Goal: Task Accomplishment & Management: Complete application form

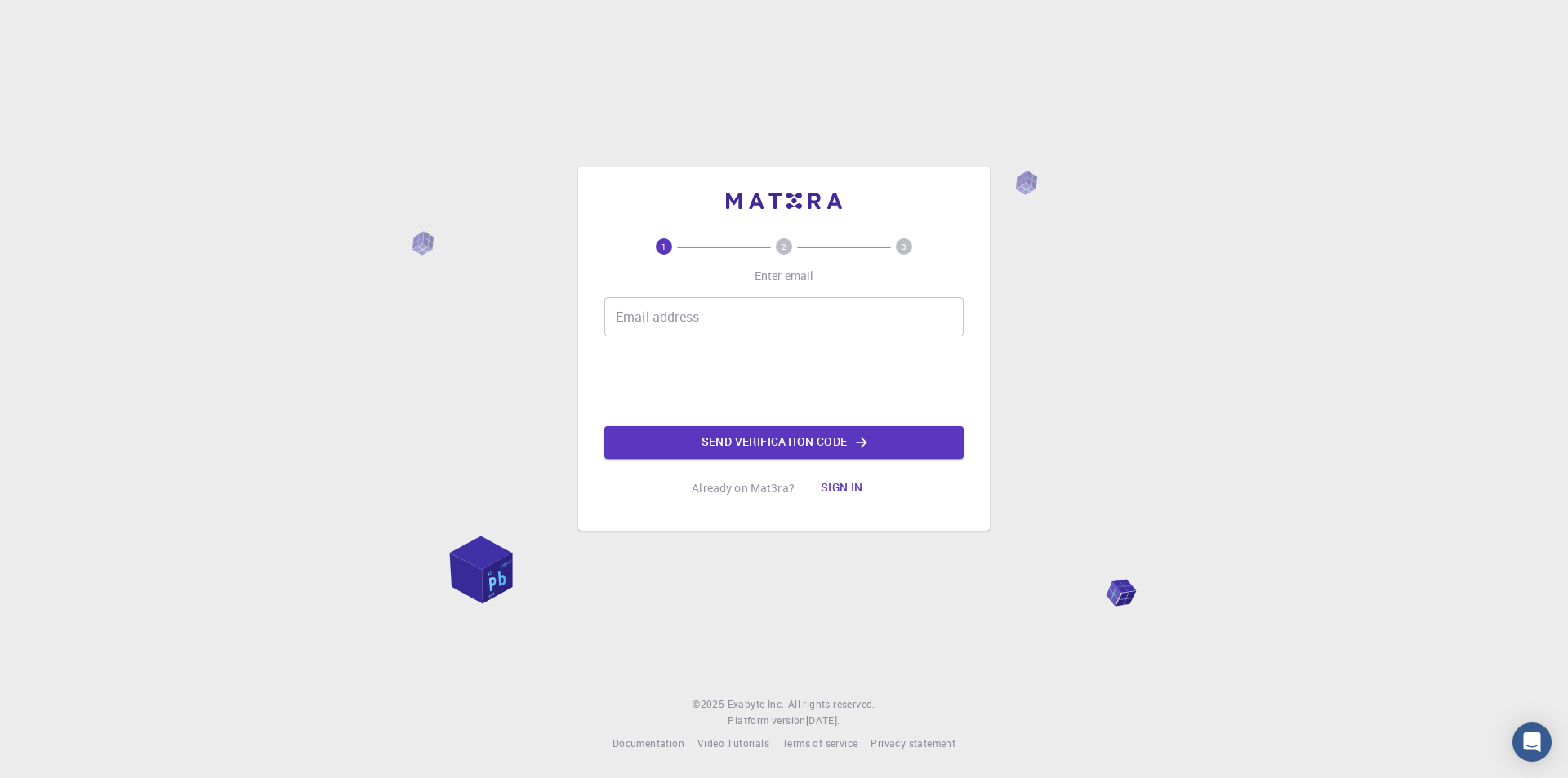
click at [711, 323] on input "Email address" at bounding box center [784, 316] width 359 height 39
type input "[EMAIL_ADDRESS][DOMAIN_NAME]"
click at [723, 438] on button "Send verification code" at bounding box center [784, 443] width 359 height 33
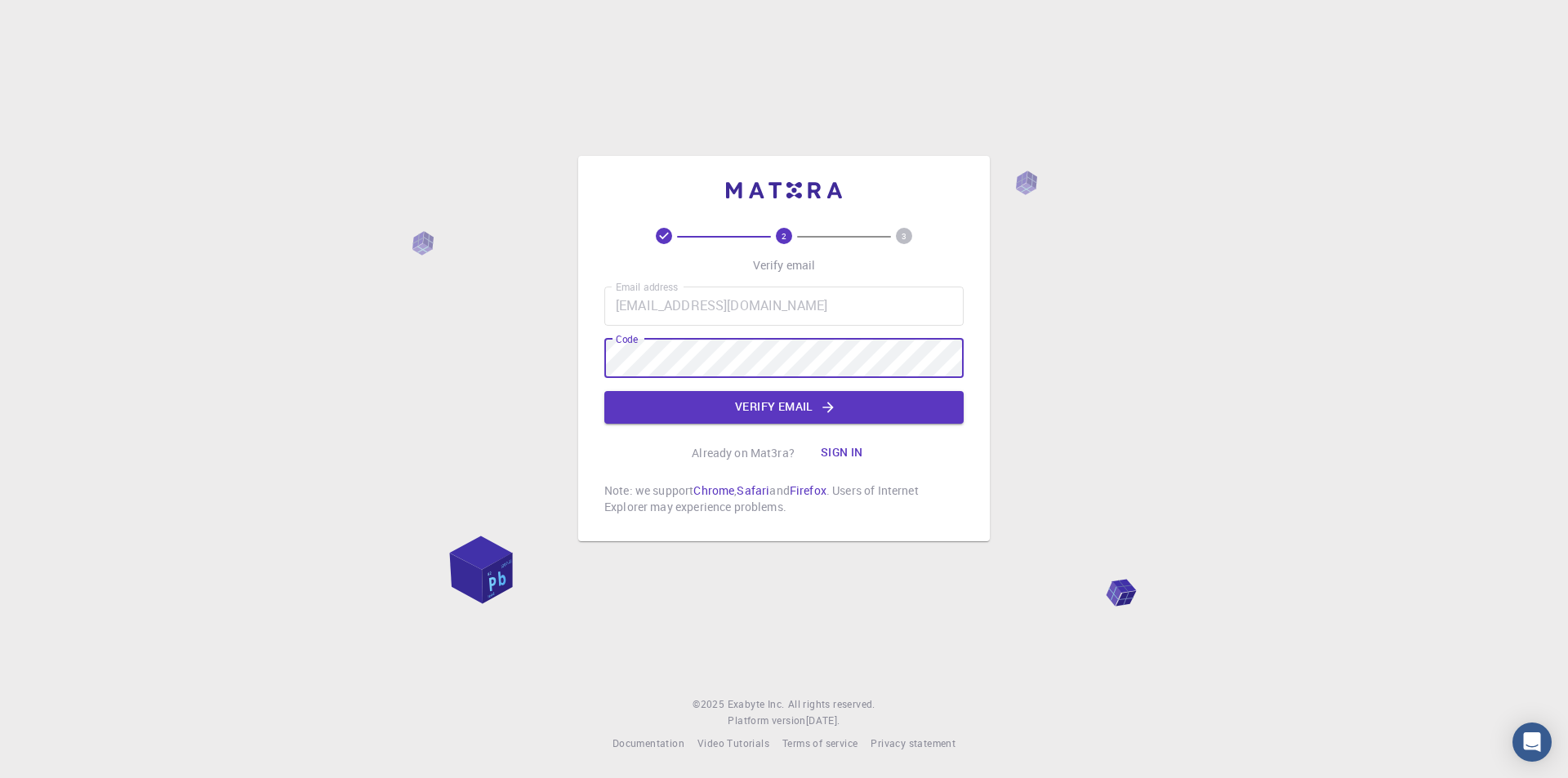
click at [240, 360] on div "2 3 Verify email Email address [EMAIL_ADDRESS][DOMAIN_NAME] Email address Code …" at bounding box center [784, 389] width 1568 height 778
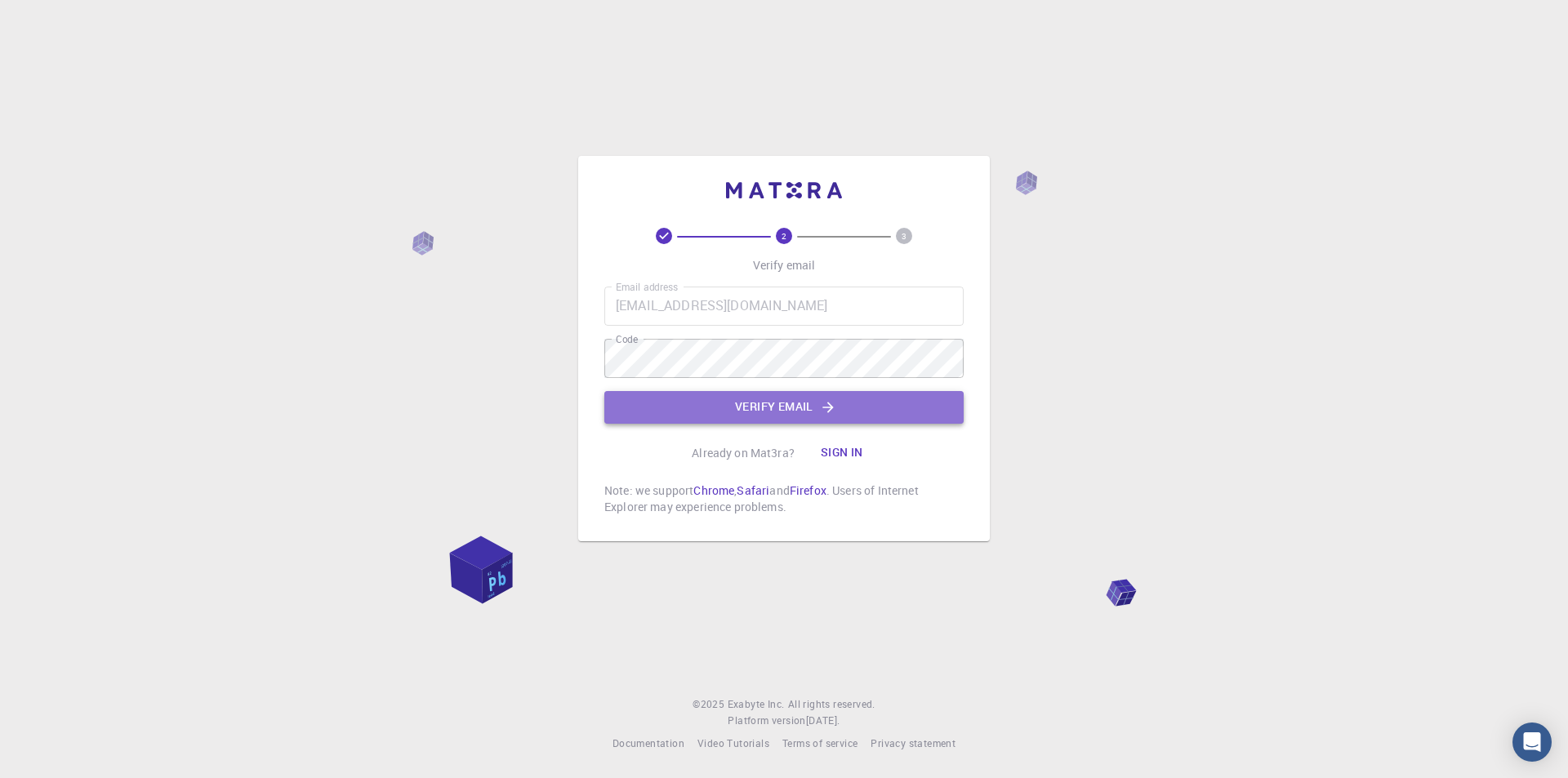
click at [611, 410] on button "Verify email" at bounding box center [784, 407] width 359 height 33
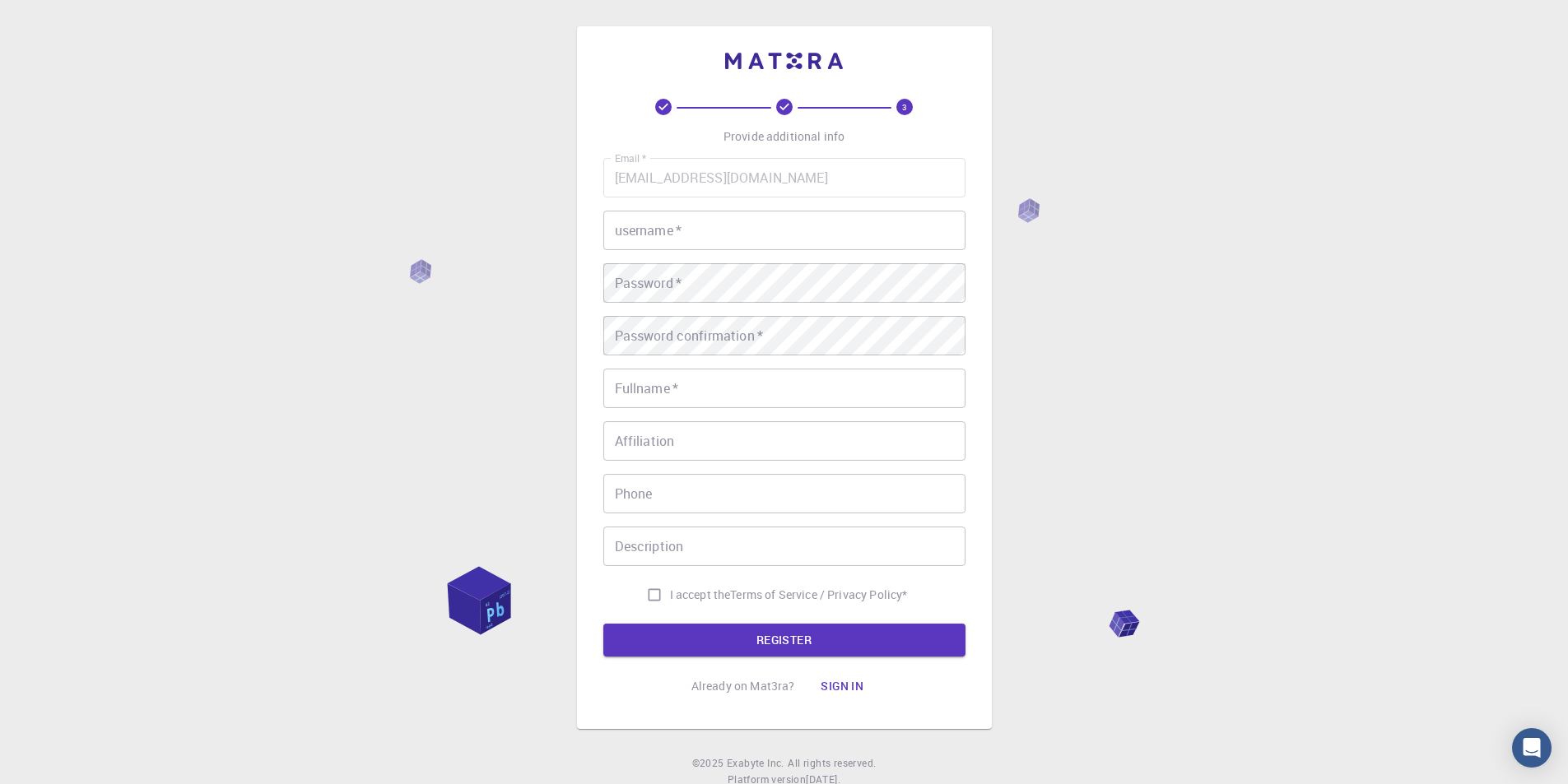
click at [646, 592] on input "I accept the Terms of Service / Privacy Policy *" at bounding box center [655, 595] width 31 height 31
checkbox input "true"
click at [799, 224] on input "username   *" at bounding box center [784, 230] width 362 height 39
type input "[PERSON_NAME]"
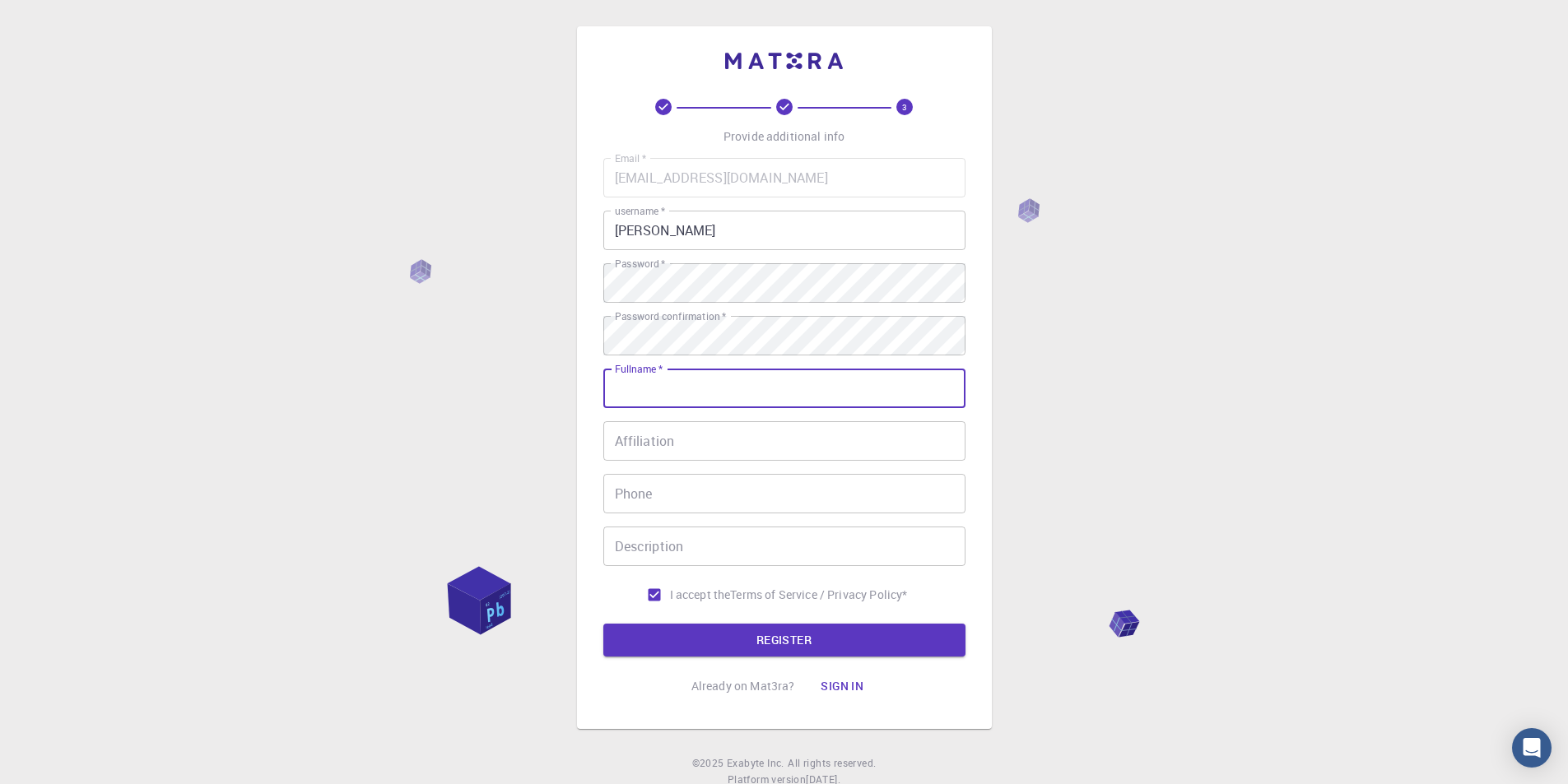
click at [662, 380] on div "Fullname   * Fullname   *" at bounding box center [784, 388] width 362 height 39
type input "[PERSON_NAME]"
click at [696, 623] on form "Email   * [EMAIL_ADDRESS][DOMAIN_NAME] Email   * username   * [PERSON_NAME] use…" at bounding box center [784, 407] width 362 height 498
click at [689, 632] on button "REGISTER" at bounding box center [784, 640] width 362 height 33
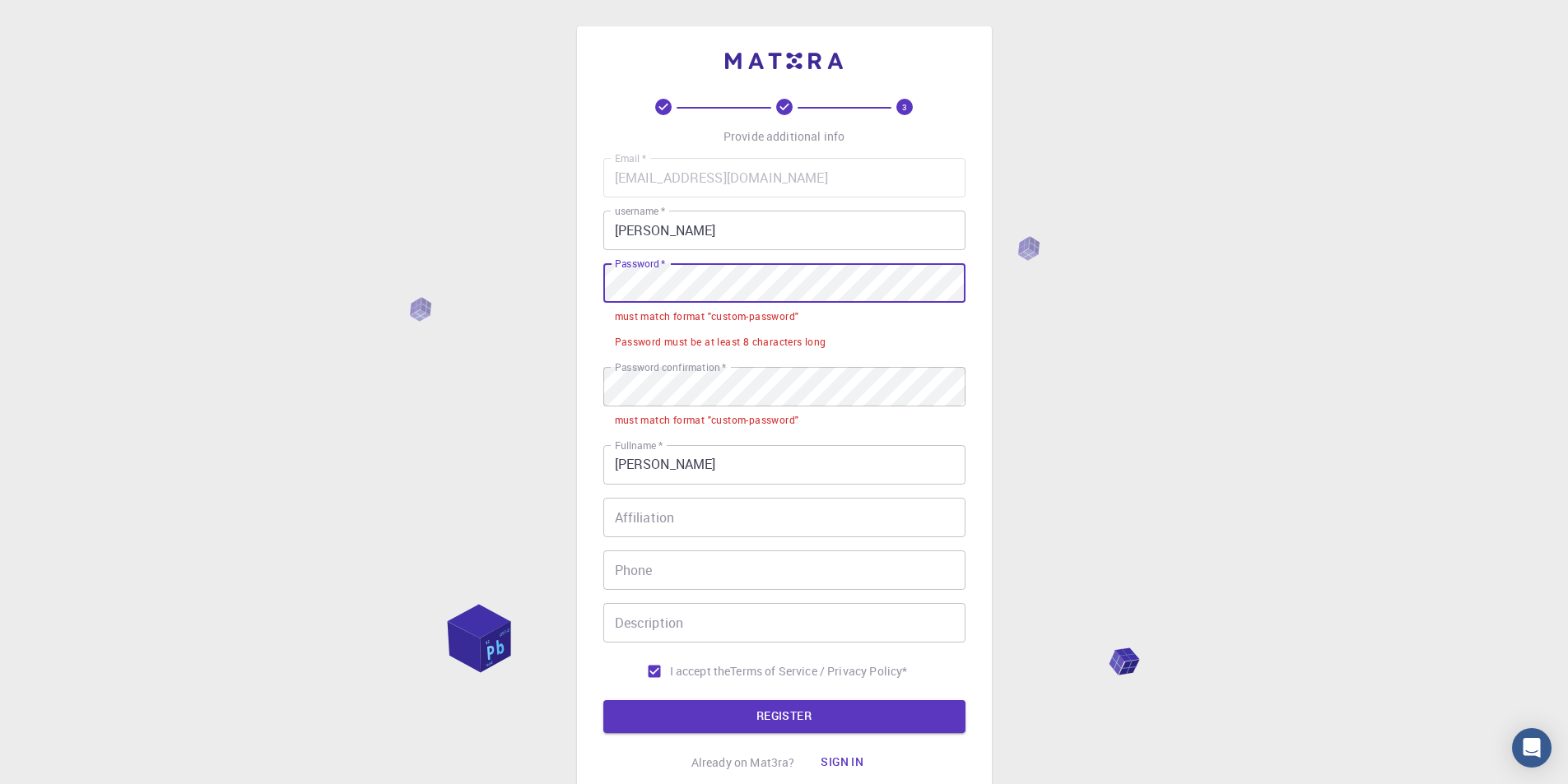
click at [377, 303] on div "3 Provide additional info Email   * [EMAIL_ADDRESS][DOMAIN_NAME] Email   * user…" at bounding box center [784, 456] width 1568 height 913
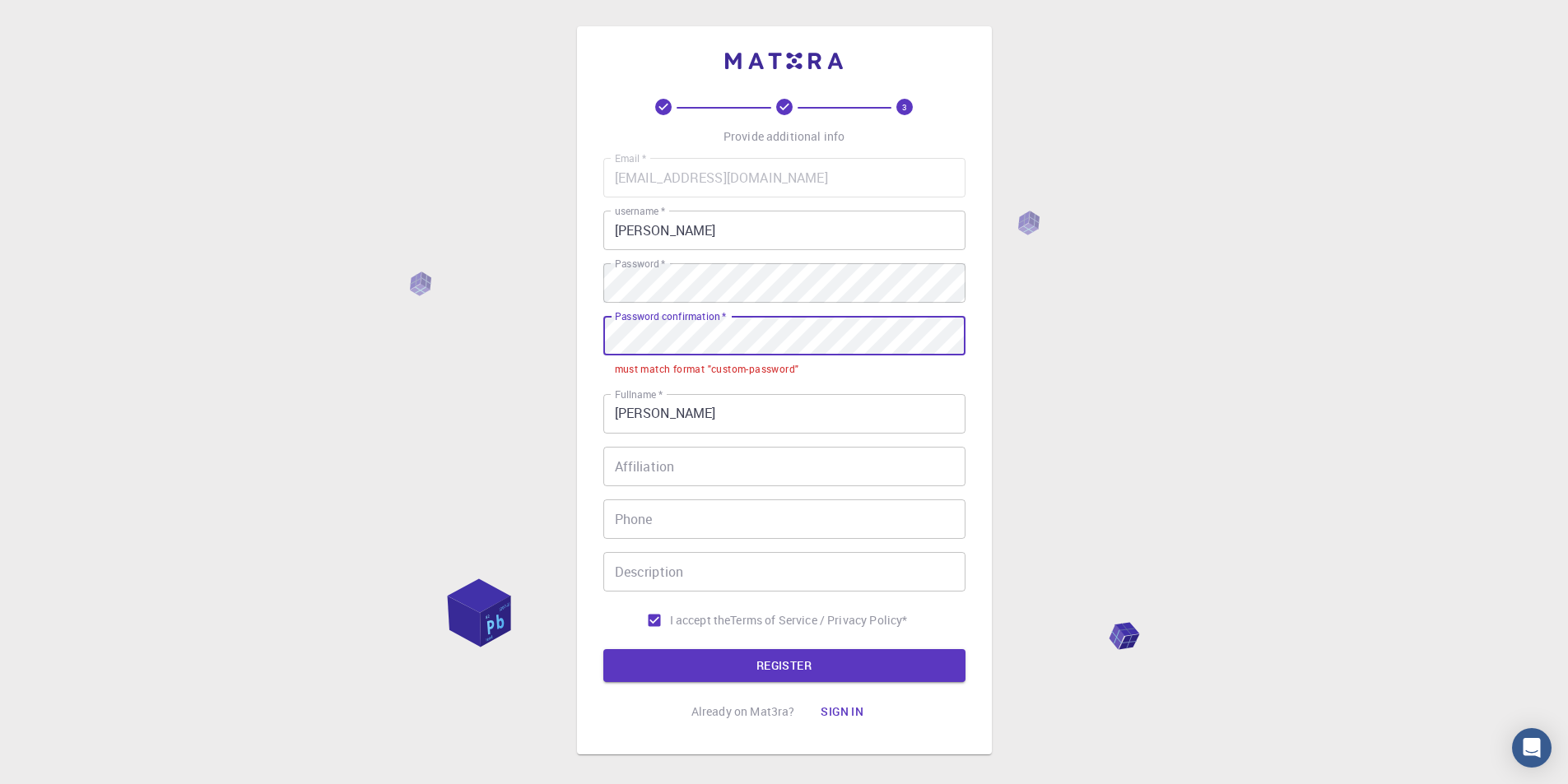
click at [261, 386] on div "3 Provide additional info Email   * [EMAIL_ADDRESS][DOMAIN_NAME] Email   * user…" at bounding box center [784, 431] width 1568 height 862
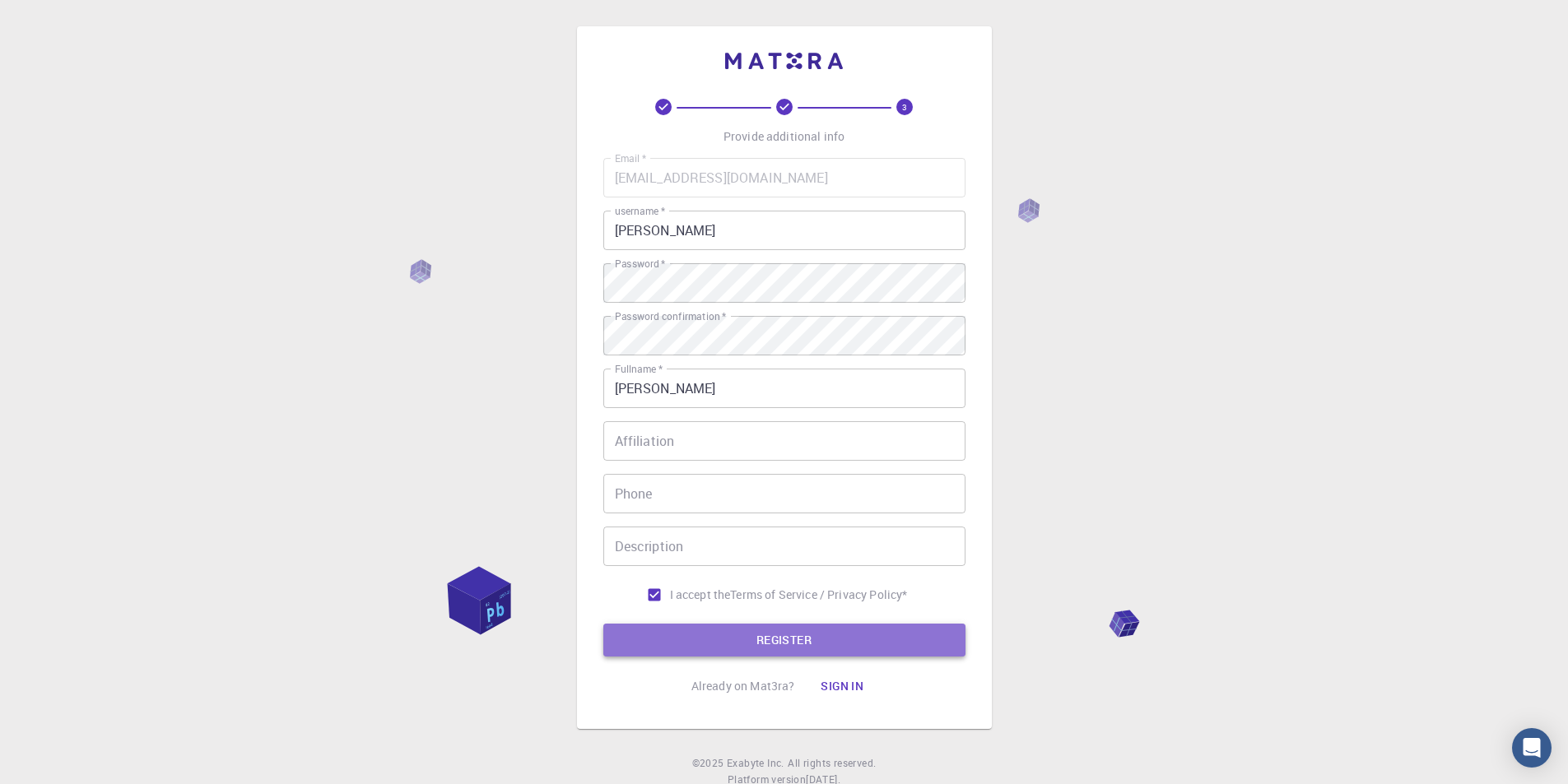
click at [844, 642] on button "REGISTER" at bounding box center [784, 640] width 362 height 33
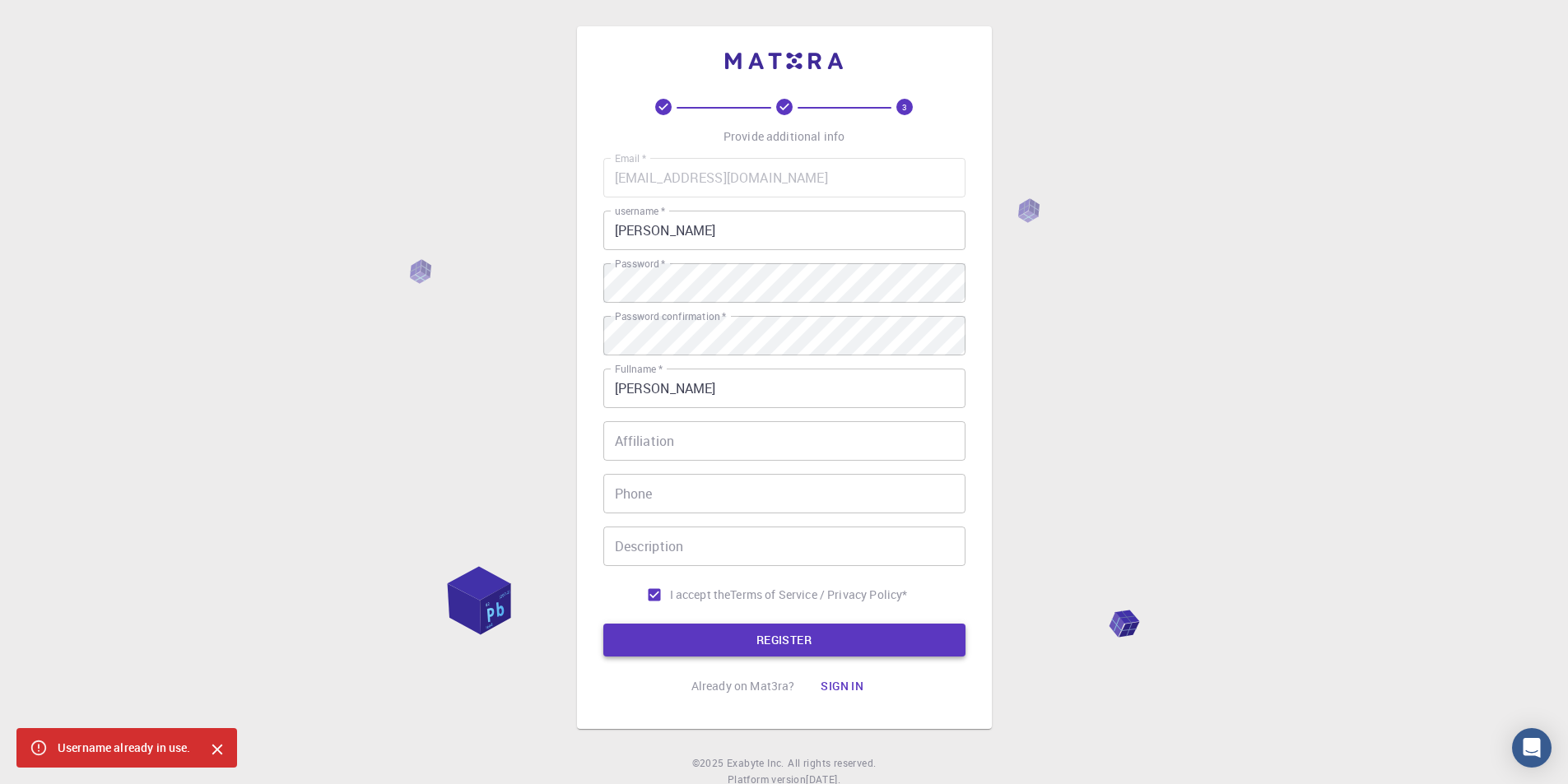
click at [842, 645] on button "REGISTER" at bounding box center [784, 640] width 362 height 33
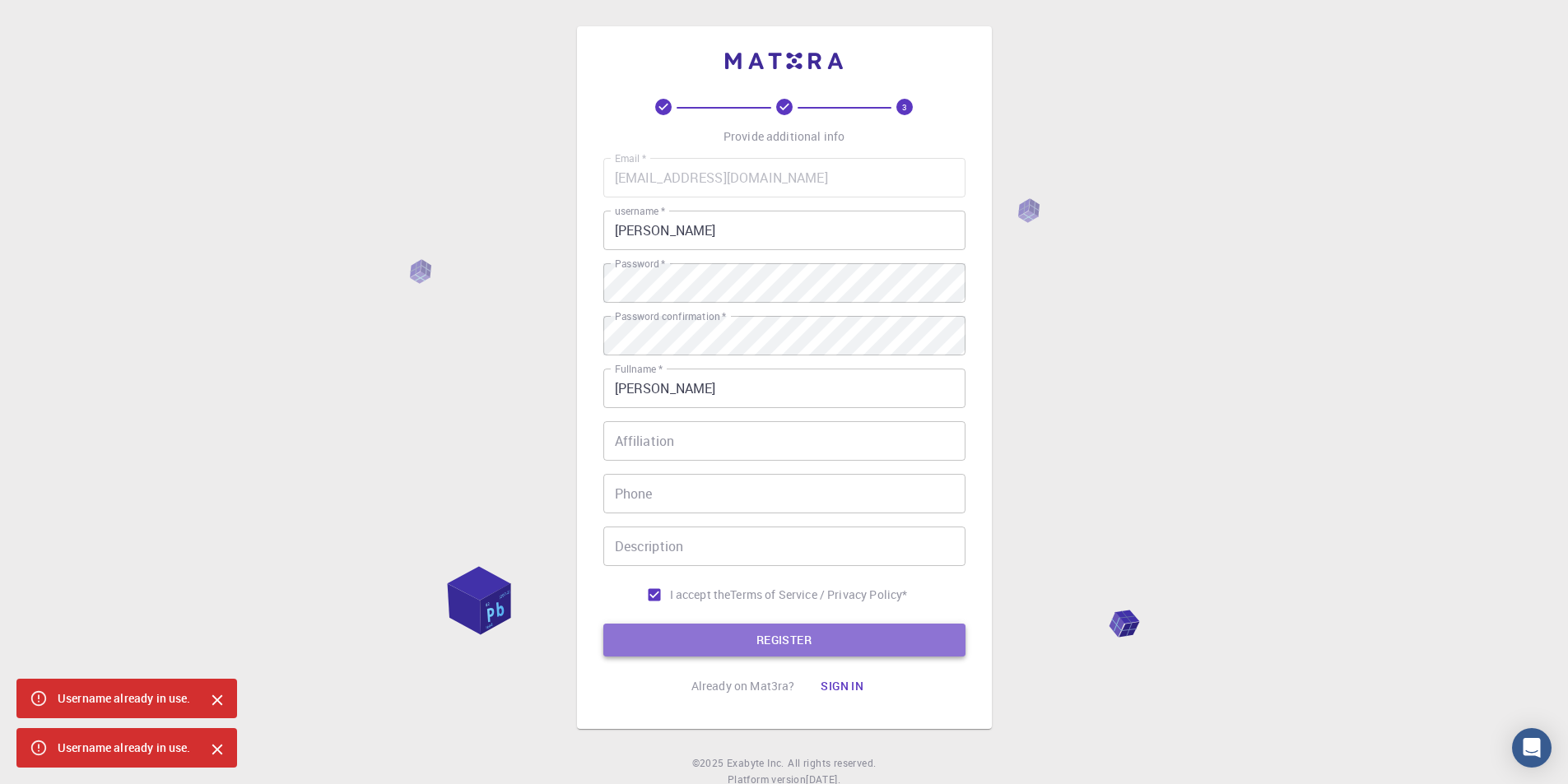
click at [842, 645] on button "REGISTER" at bounding box center [784, 640] width 362 height 33
click at [842, 645] on form "Email   * [EMAIL_ADDRESS][DOMAIN_NAME] Email   * username   * [PERSON_NAME] use…" at bounding box center [784, 407] width 362 height 498
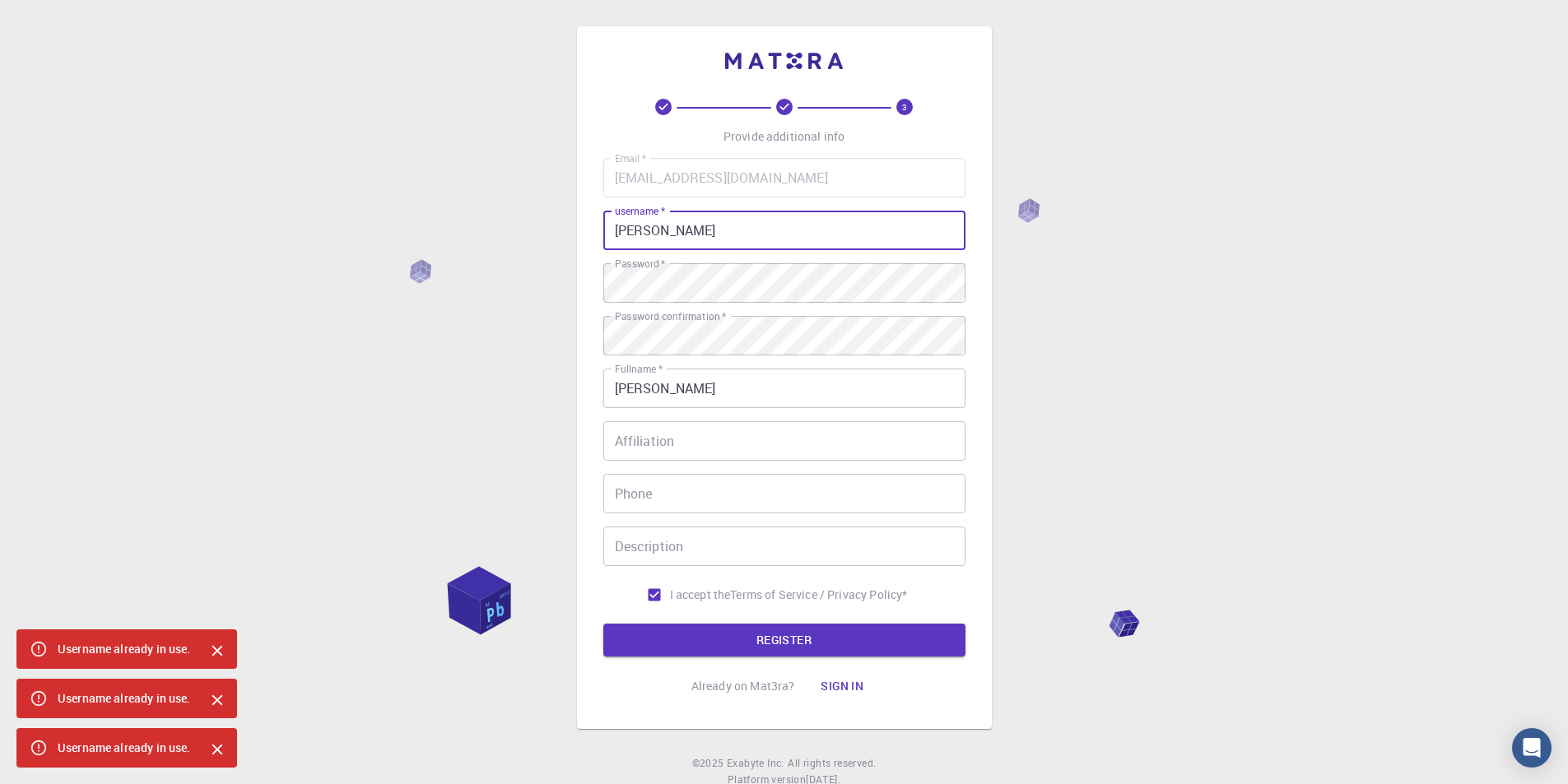
drag, startPoint x: 712, startPoint y: 220, endPoint x: 670, endPoint y: 235, distance: 44.6
click at [670, 235] on input "[PERSON_NAME]" at bounding box center [784, 230] width 362 height 39
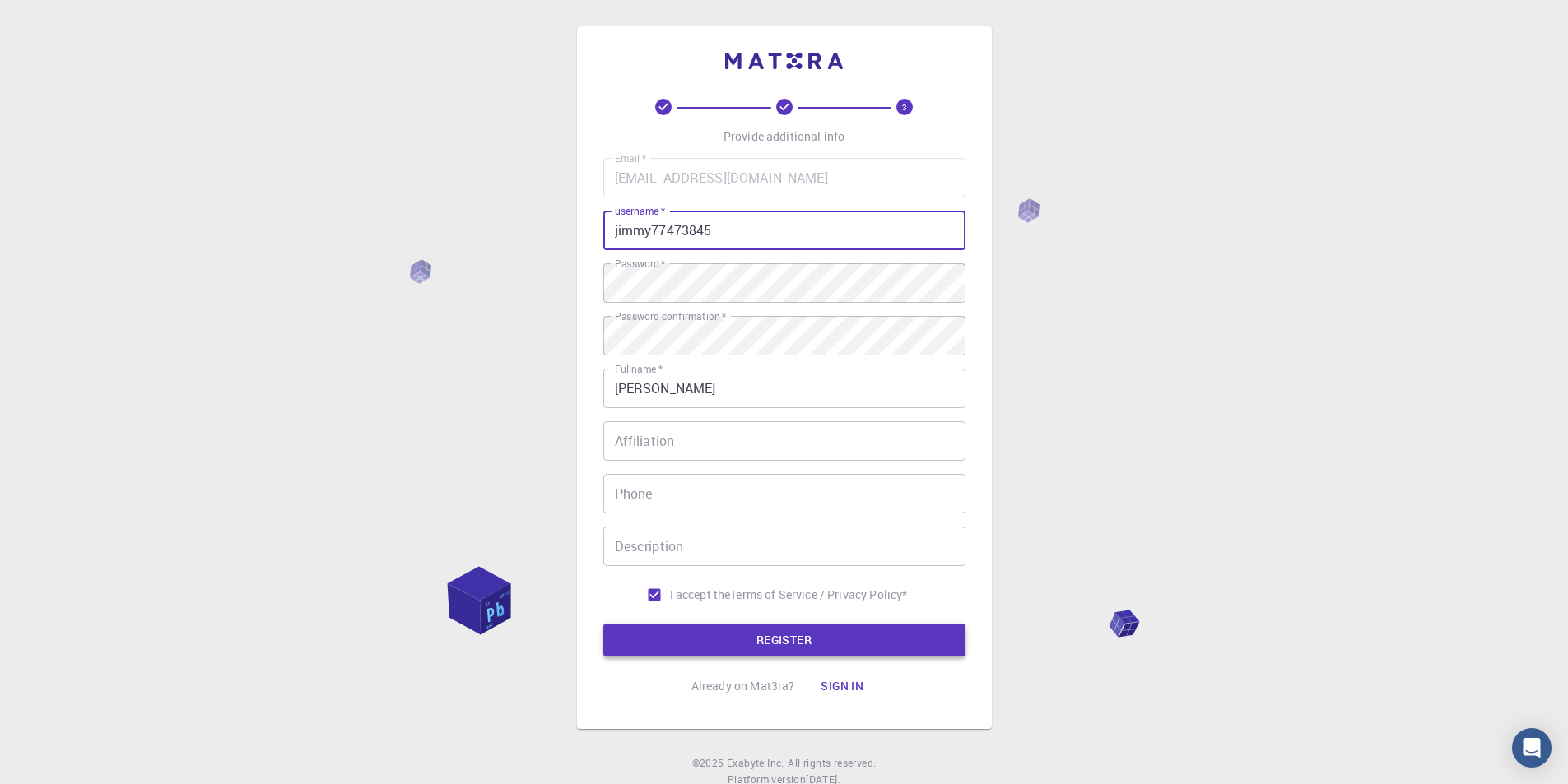
type input "jimmy77473845"
click at [812, 650] on button "REGISTER" at bounding box center [784, 640] width 362 height 33
